Goal: Task Accomplishment & Management: Use online tool/utility

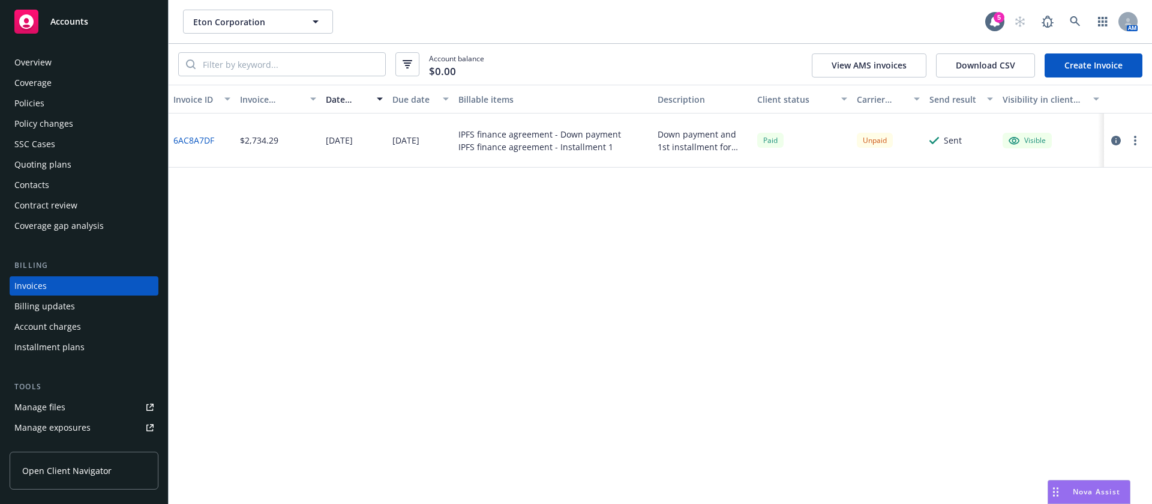
scroll to position [15, 0]
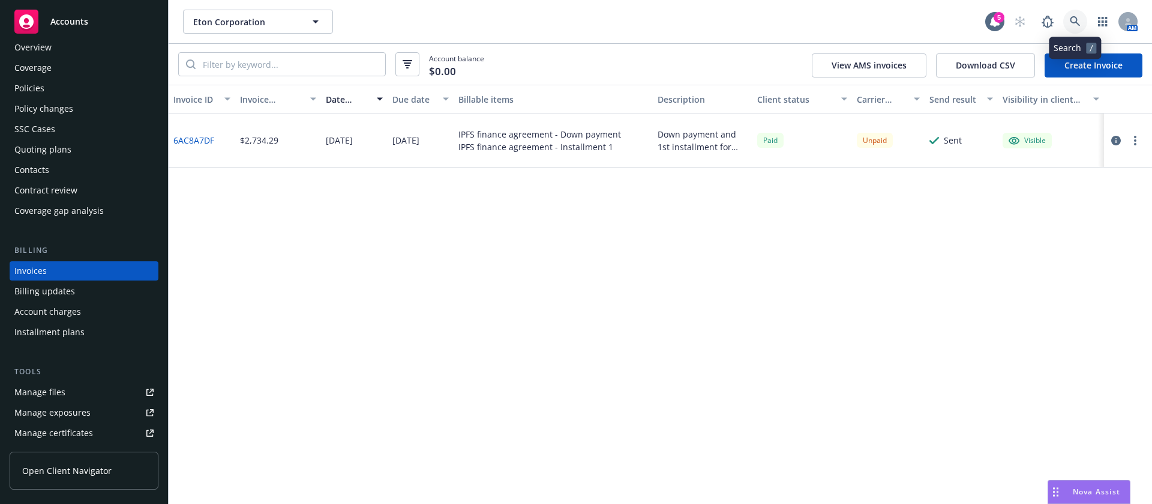
click at [1082, 24] on link at bounding box center [1075, 22] width 24 height 24
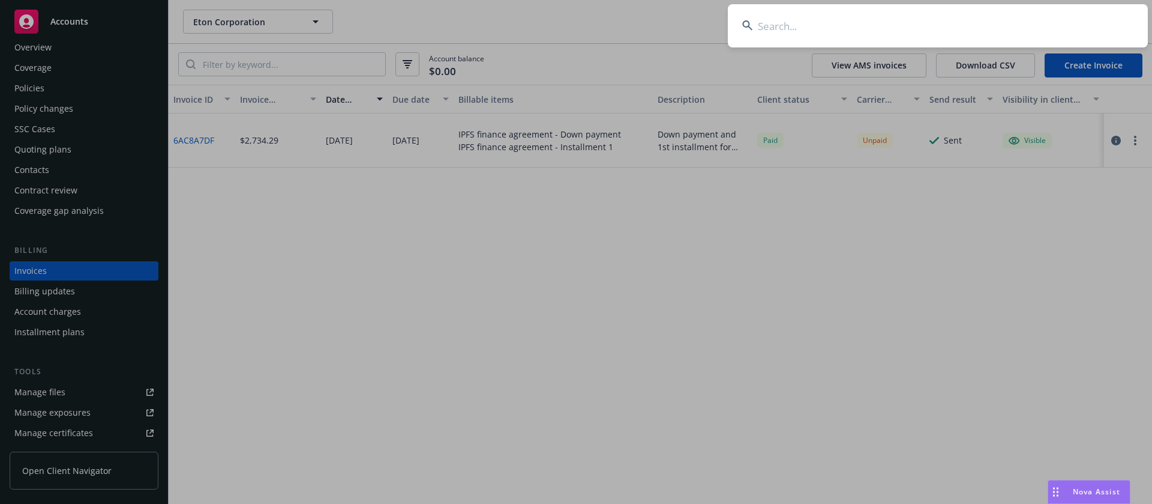
type input "Interviewing.io, inc"
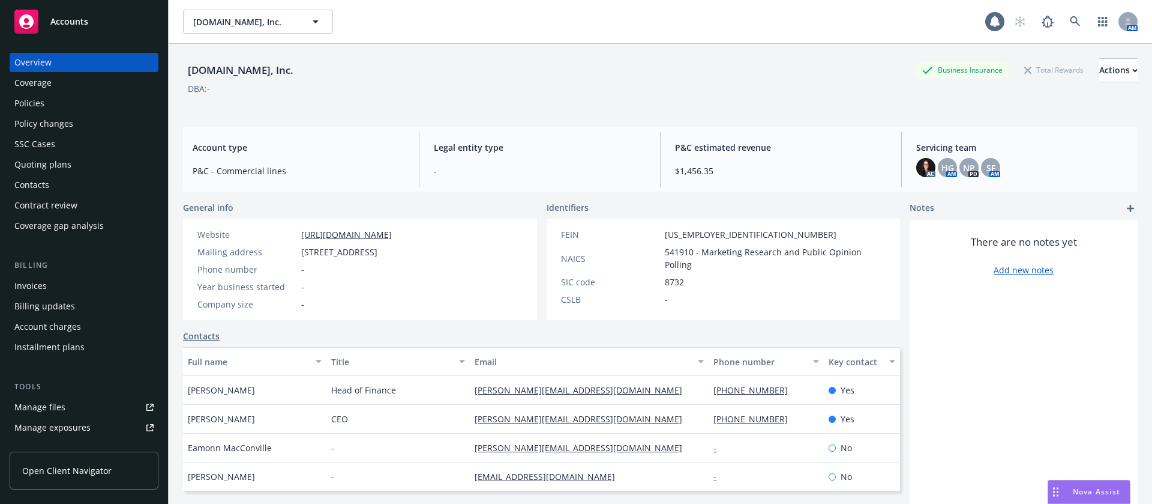
click at [43, 86] on div "Coverage" at bounding box center [32, 82] width 37 height 19
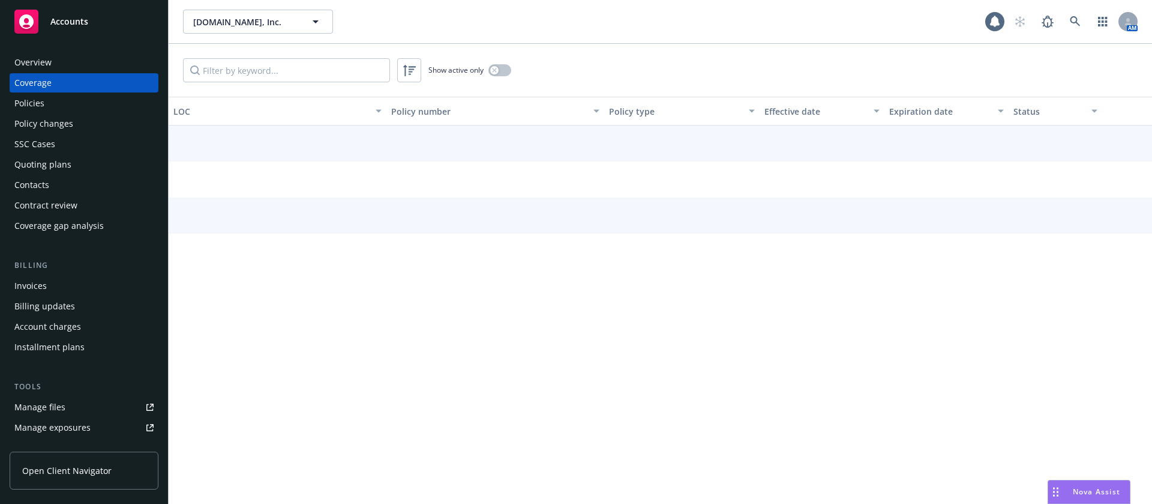
click at [48, 105] on div "Policies" at bounding box center [83, 103] width 139 height 19
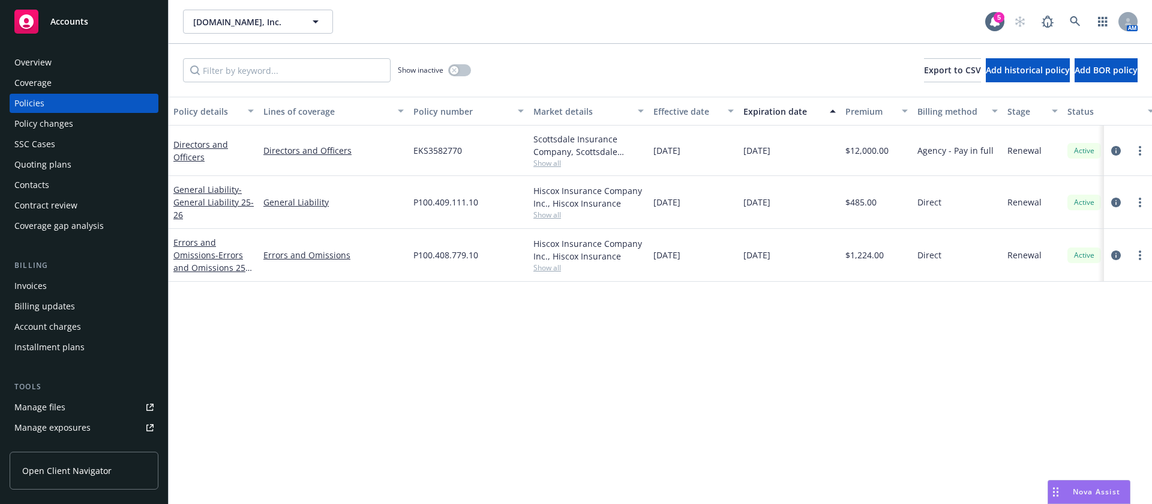
click at [553, 267] on span "Show all" at bounding box center [589, 267] width 110 height 10
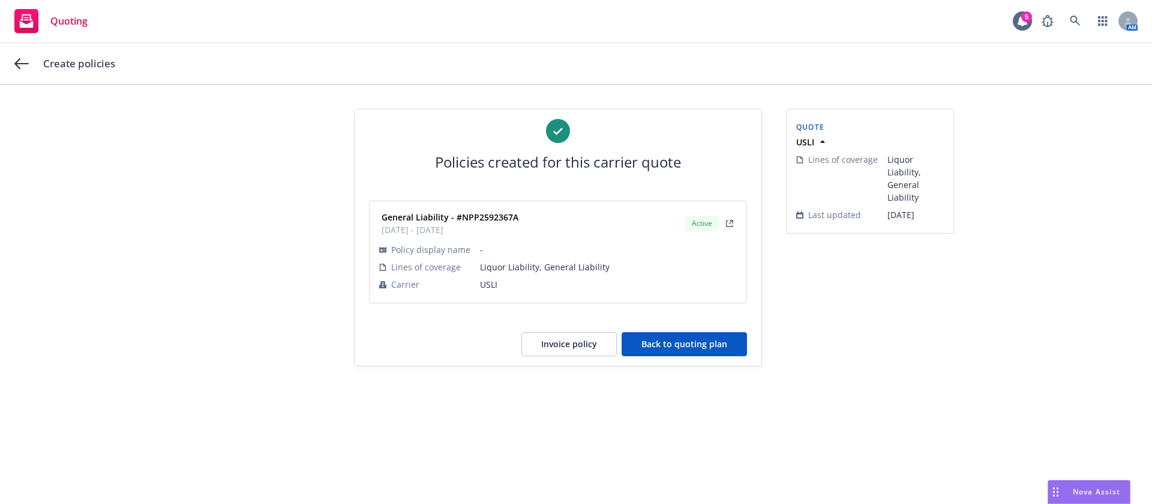
click at [703, 347] on button "Back to quoting plan" at bounding box center [684, 344] width 125 height 24
